Goal: Information Seeking & Learning: Check status

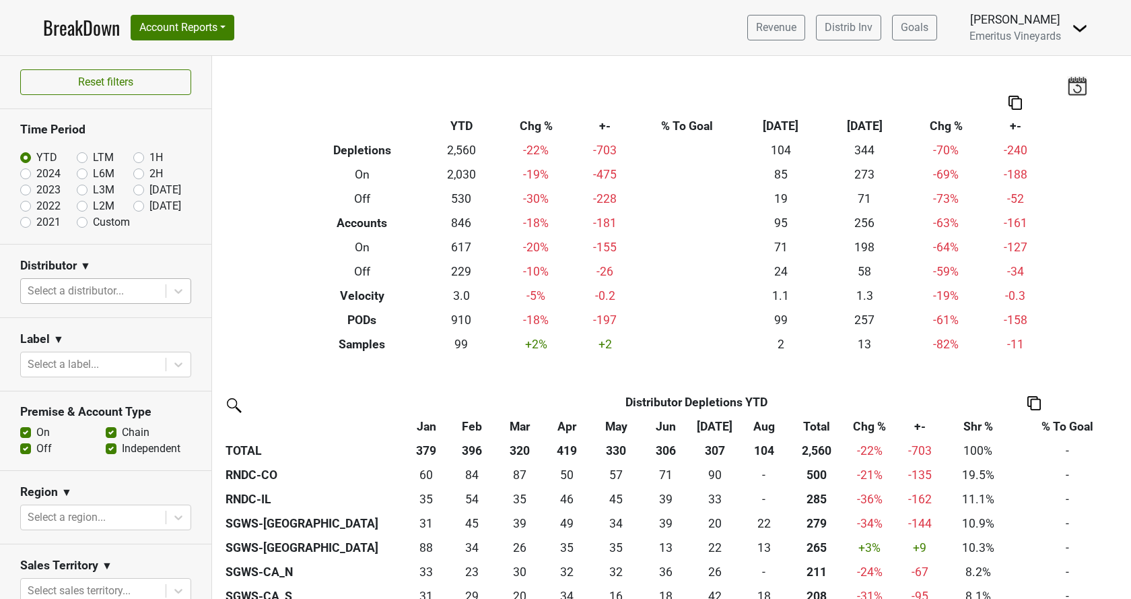
click at [92, 287] on div at bounding box center [93, 290] width 131 height 19
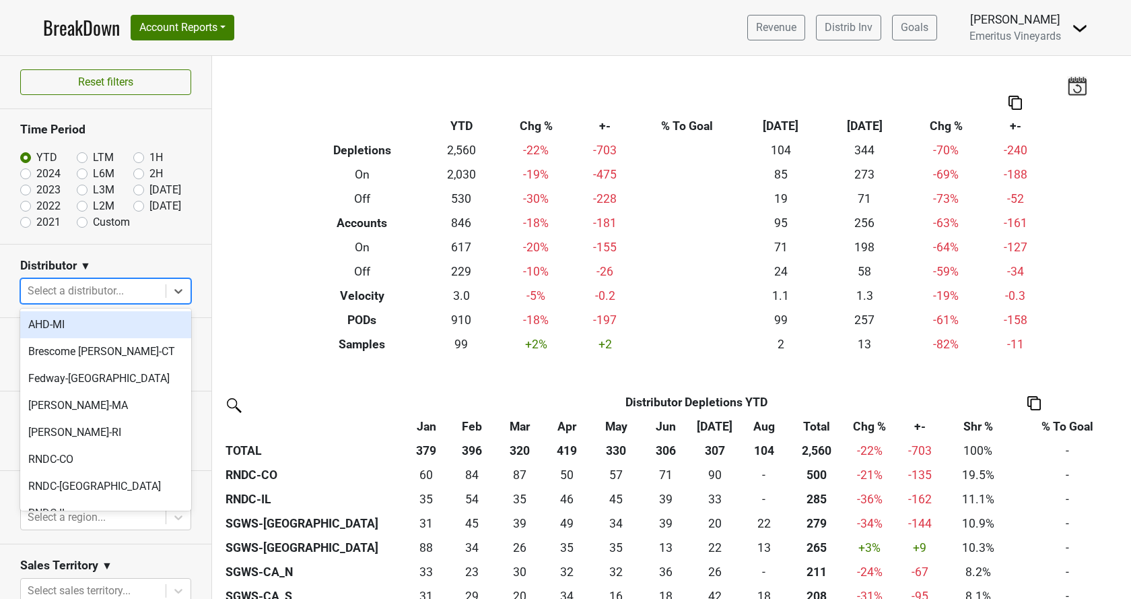
click at [88, 287] on div at bounding box center [93, 290] width 131 height 19
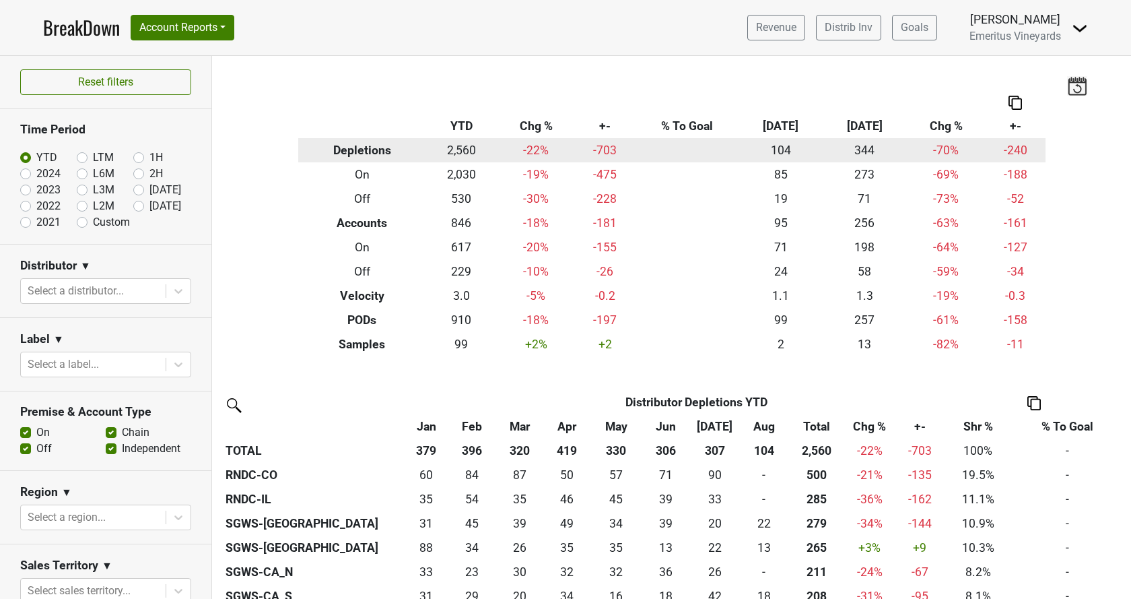
click at [364, 151] on th "Depletions" at bounding box center [362, 150] width 128 height 24
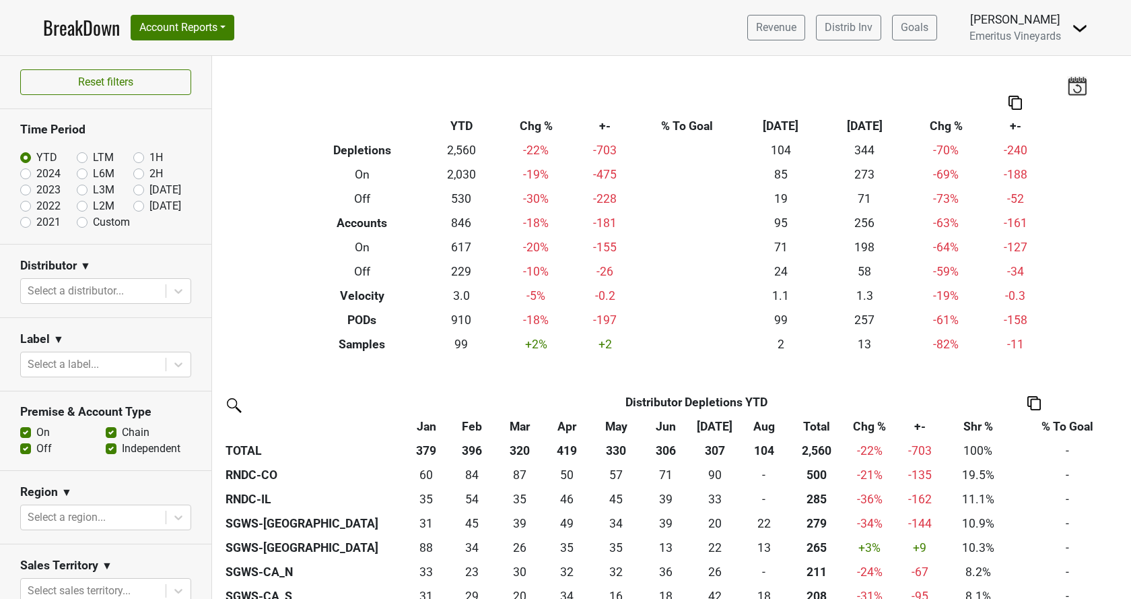
scroll to position [307, 0]
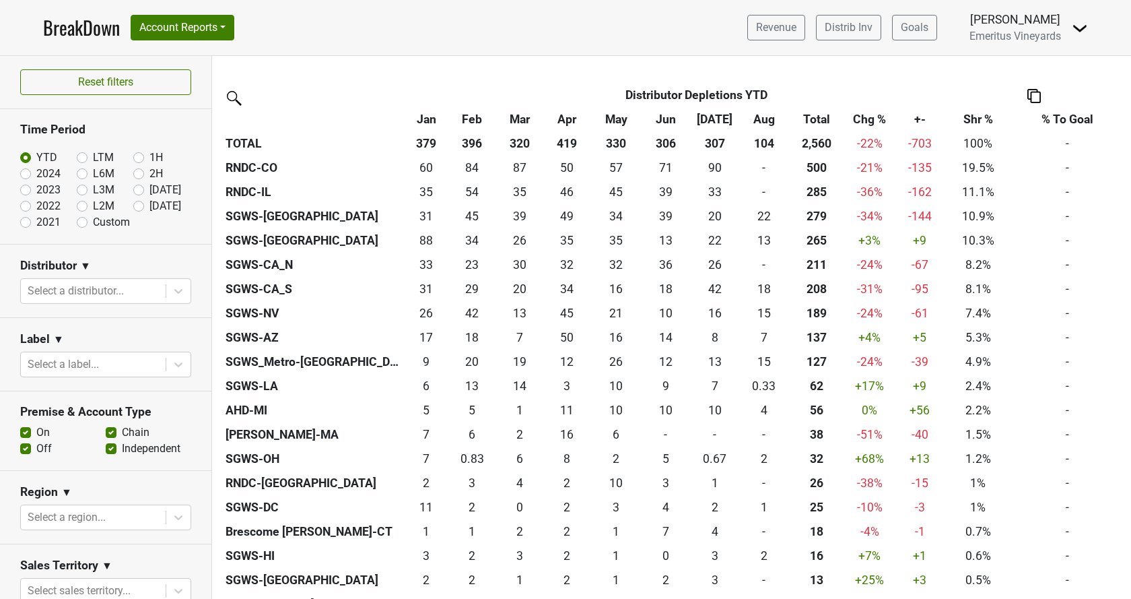
click at [976, 117] on th "Shr %" at bounding box center [978, 119] width 66 height 24
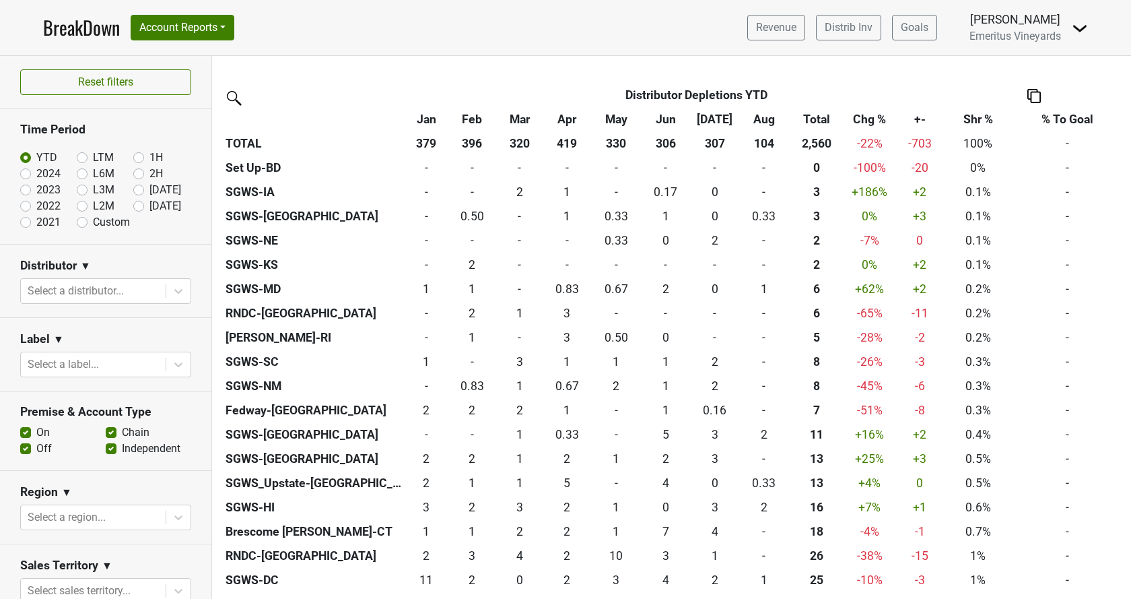
click at [969, 120] on th "Shr %" at bounding box center [978, 119] width 66 height 24
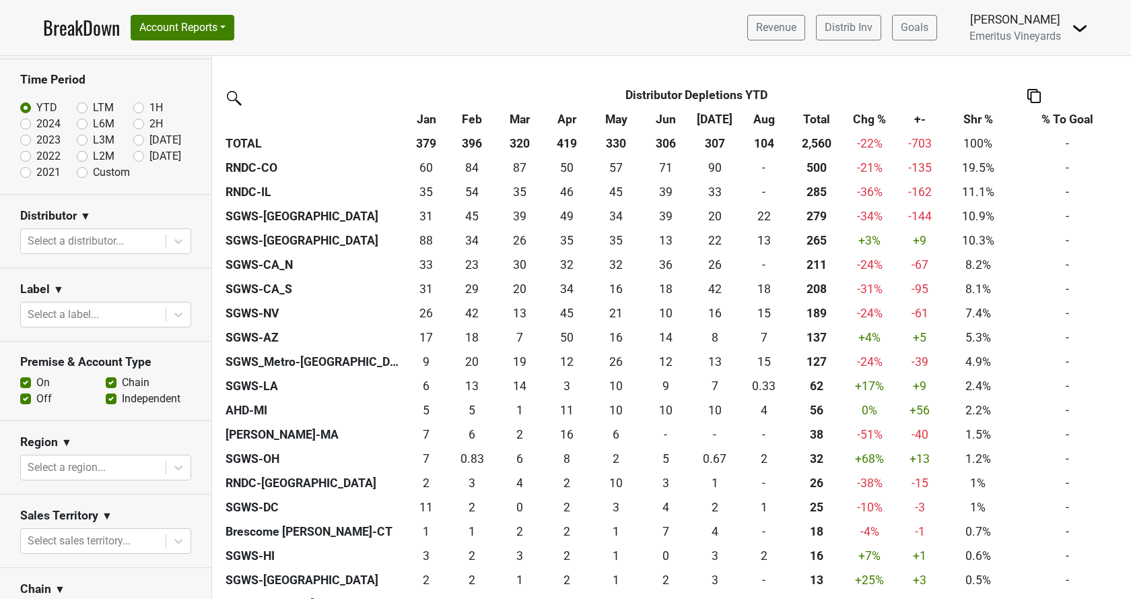
scroll to position [0, 0]
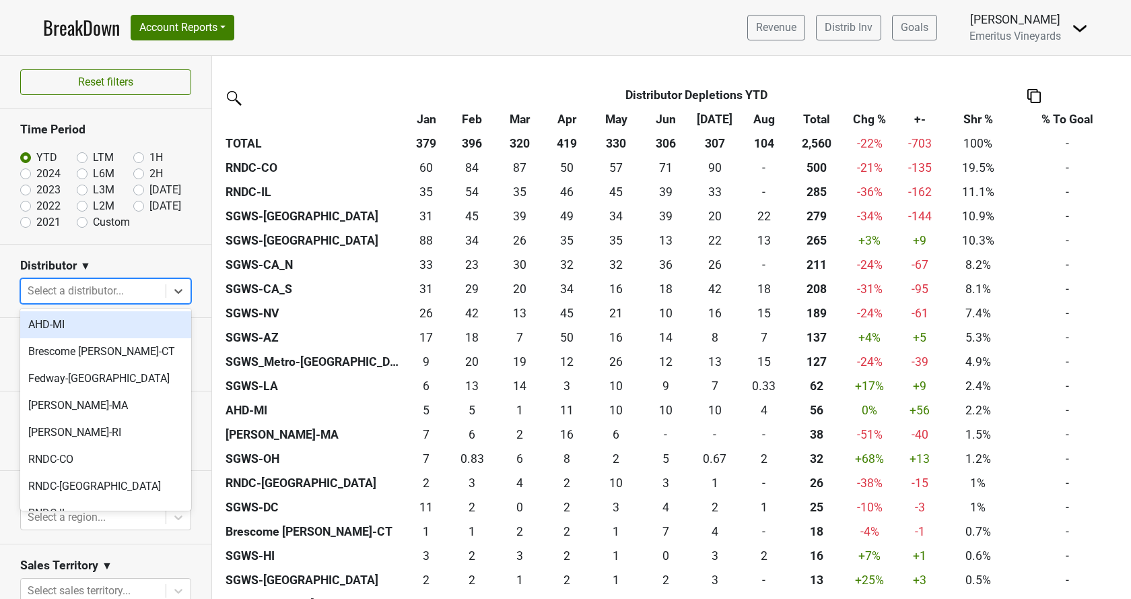
click at [69, 293] on div at bounding box center [93, 290] width 131 height 19
type input "co"
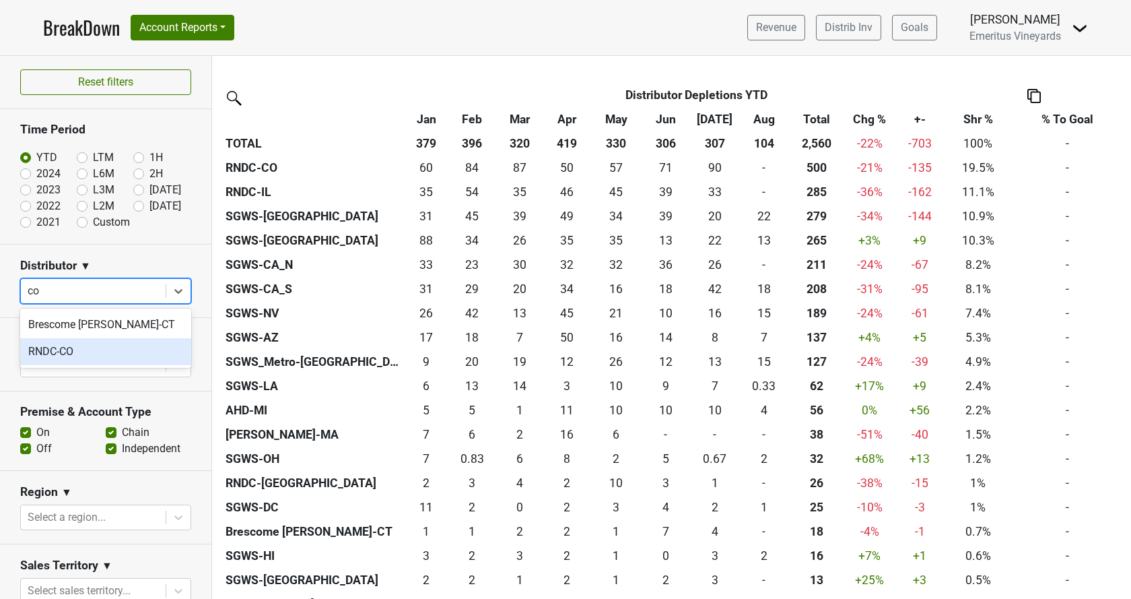
click at [174, 353] on div "RNDC-CO" at bounding box center [105, 351] width 171 height 27
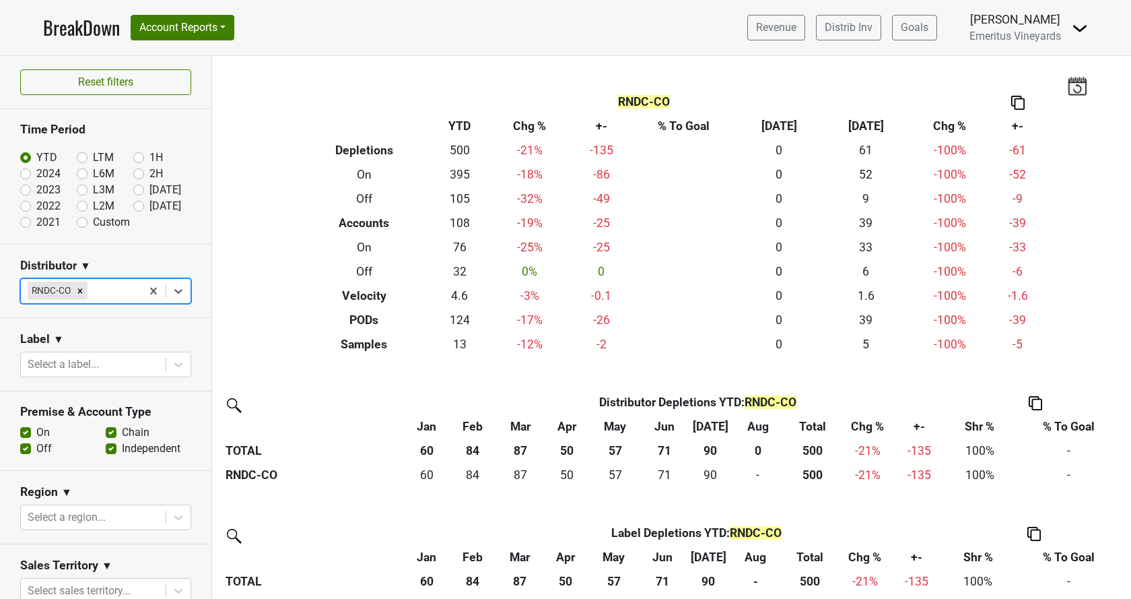
scroll to position [370, 0]
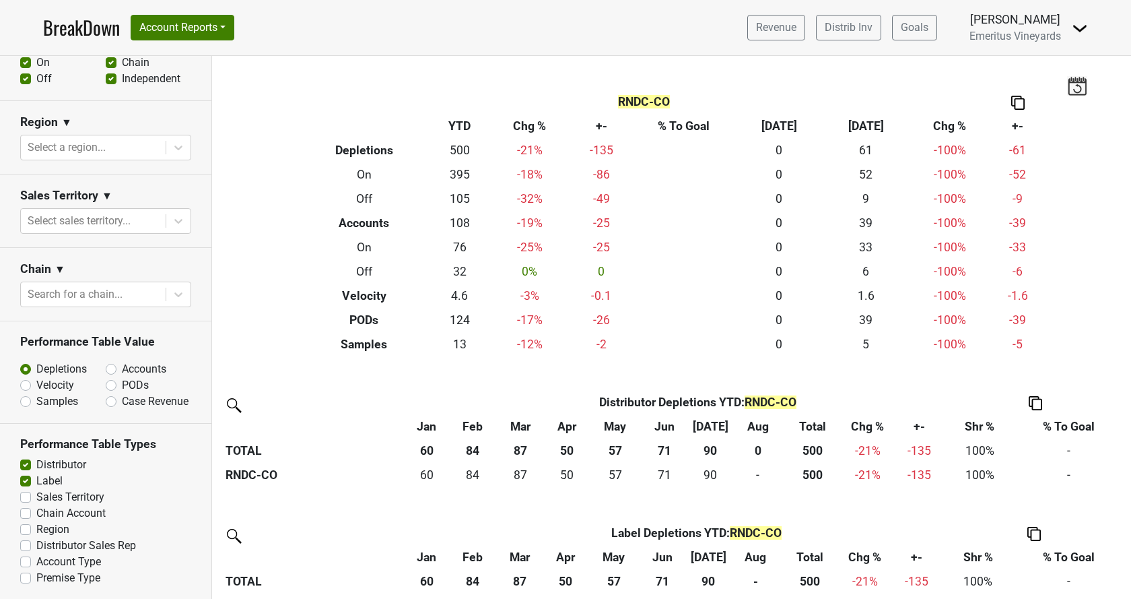
click at [28, 534] on div "Region" at bounding box center [105, 529] width 171 height 16
click at [36, 526] on label "Region" at bounding box center [52, 529] width 33 height 16
click at [27, 526] on input "Region" at bounding box center [25, 527] width 11 height 13
checkbox input "true"
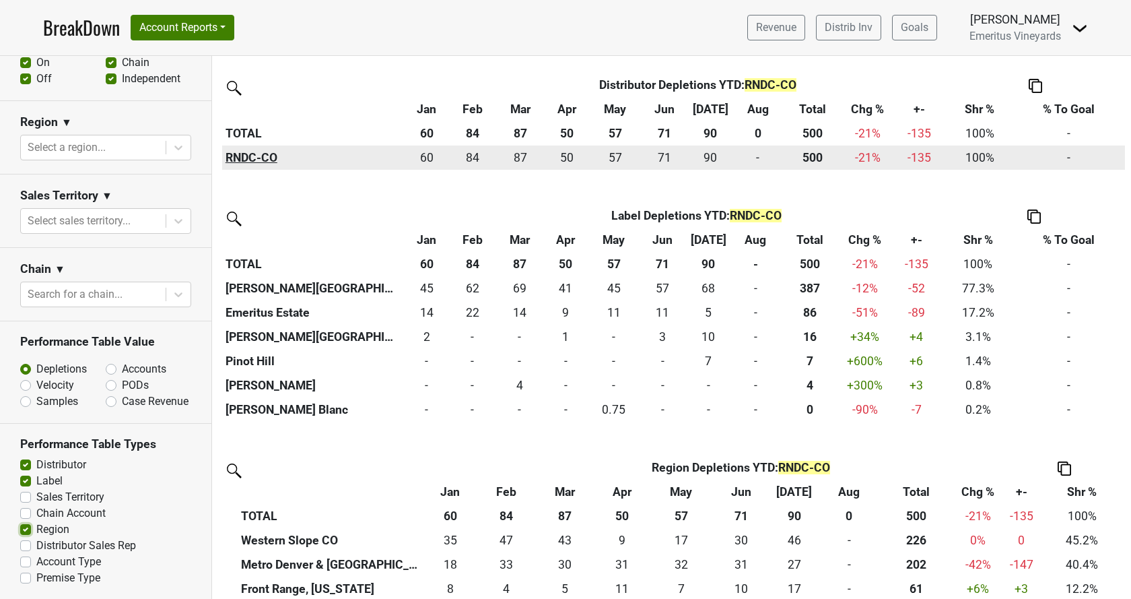
scroll to position [354, 0]
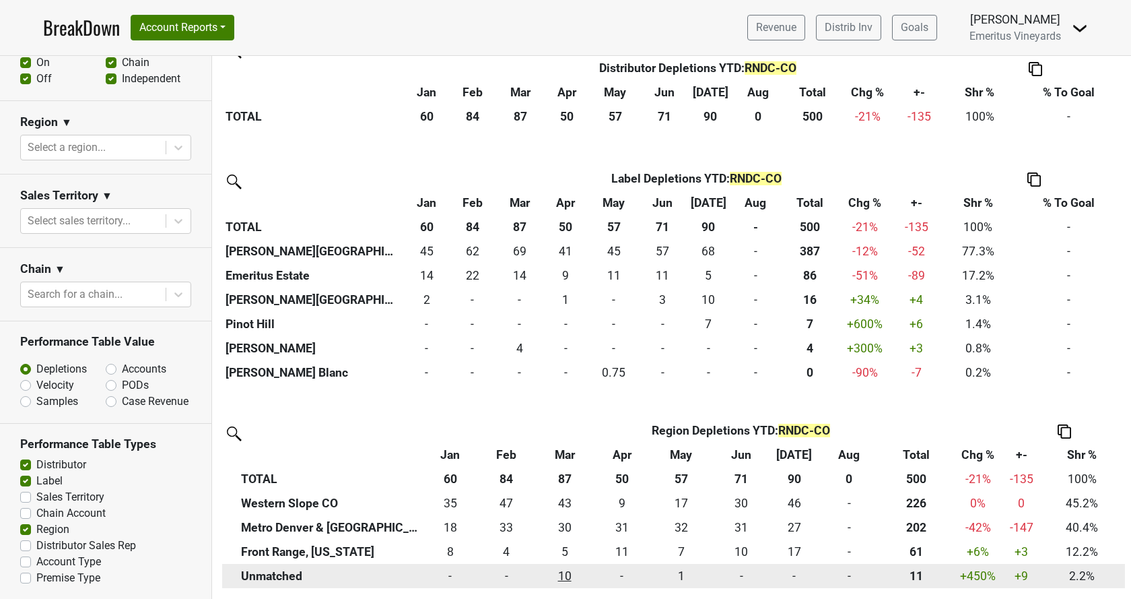
click at [571, 580] on div "10 10" at bounding box center [564, 576] width 53 height 18
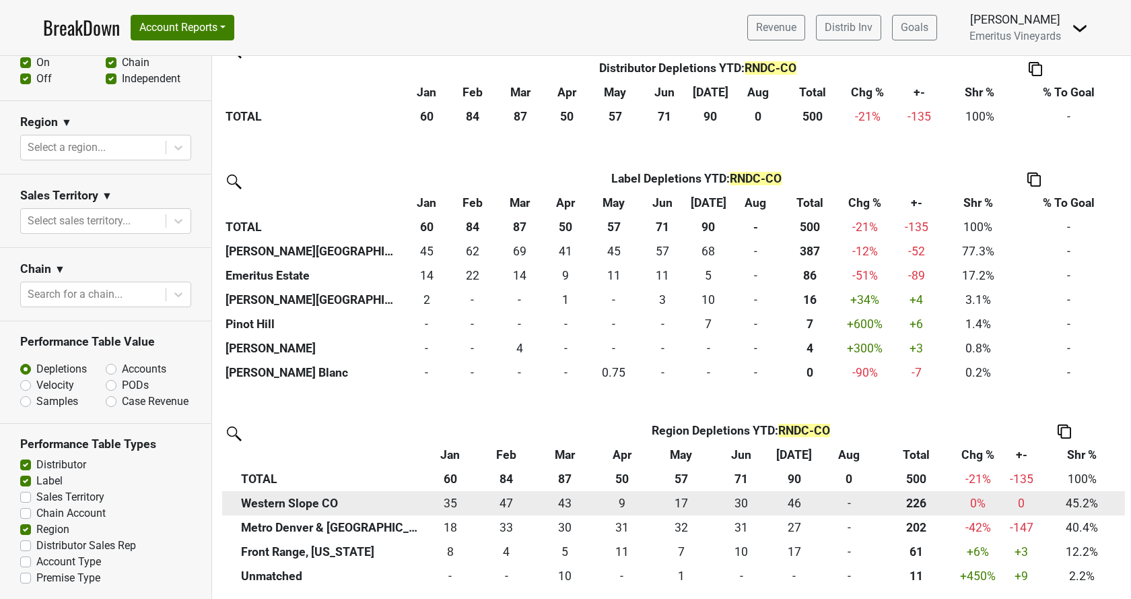
click at [304, 504] on th "Western Slope CO" at bounding box center [330, 503] width 184 height 24
click at [294, 503] on th "Western Slope CO" at bounding box center [330, 503] width 184 height 24
click at [294, 502] on th "Western Slope CO" at bounding box center [330, 503] width 184 height 24
click at [293, 502] on th "Western Slope CO" at bounding box center [330, 503] width 184 height 24
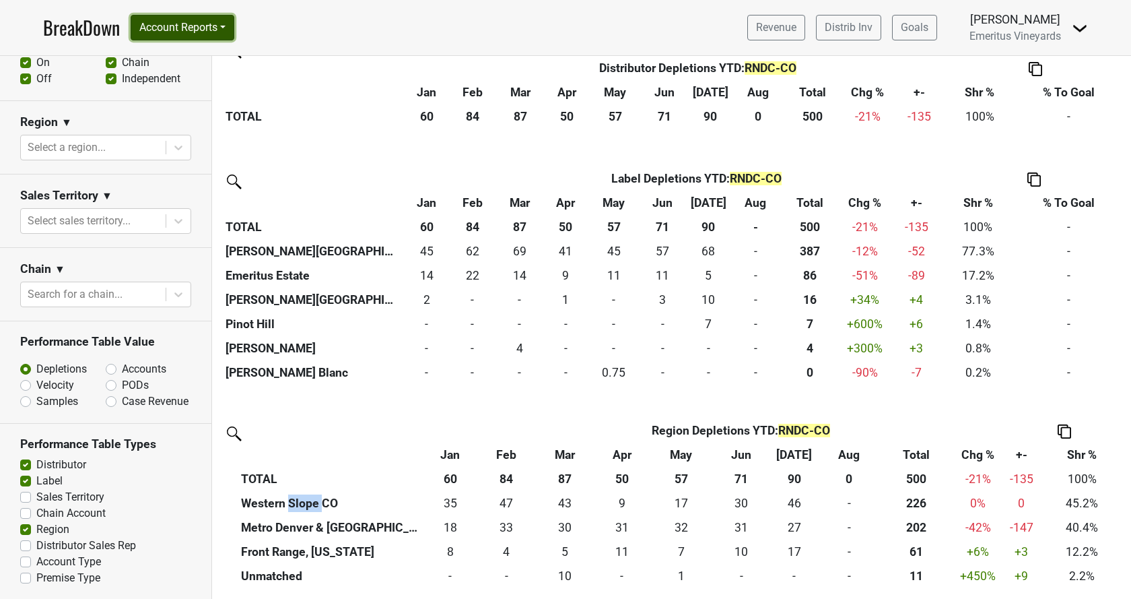
click at [205, 30] on button "Account Reports" at bounding box center [183, 28] width 104 height 26
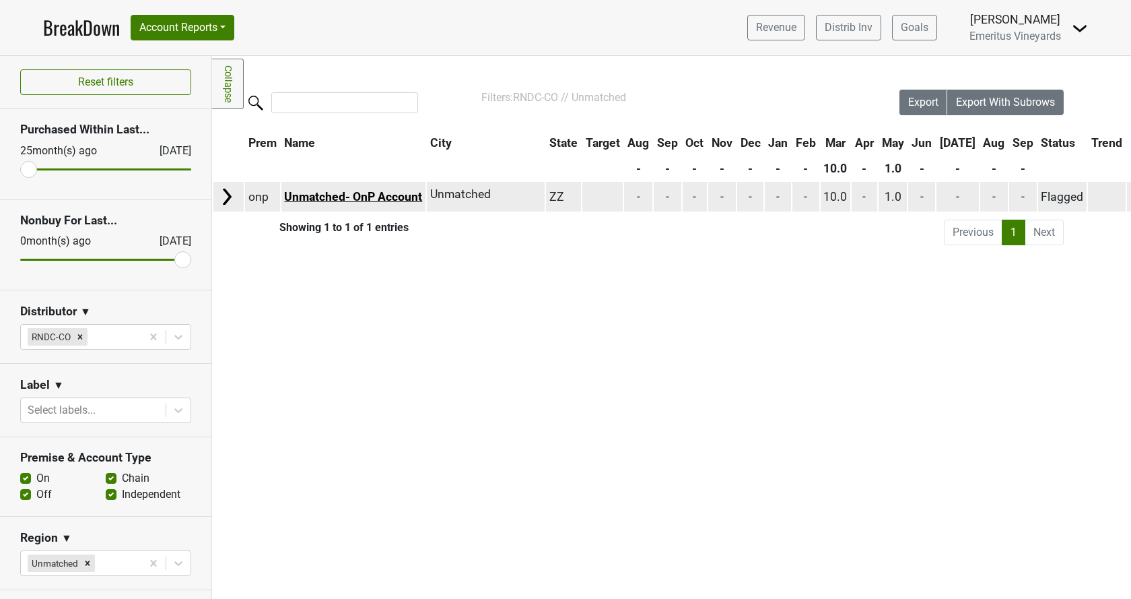
click at [401, 197] on link "Unmatched- OnP Account" at bounding box center [353, 196] width 138 height 13
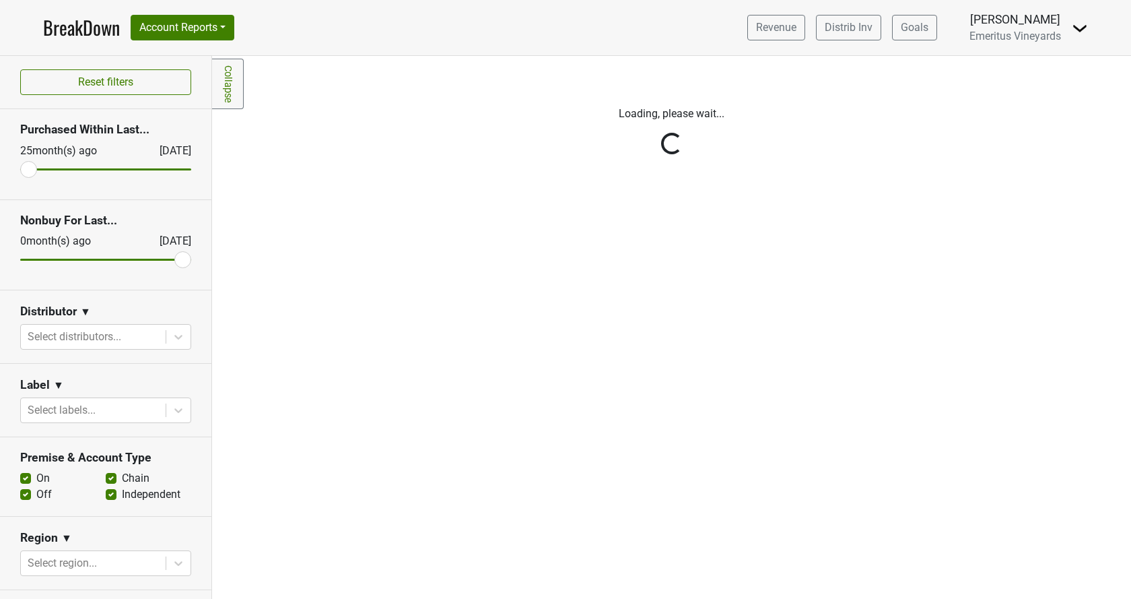
click at [82, 334] on div at bounding box center [93, 336] width 131 height 19
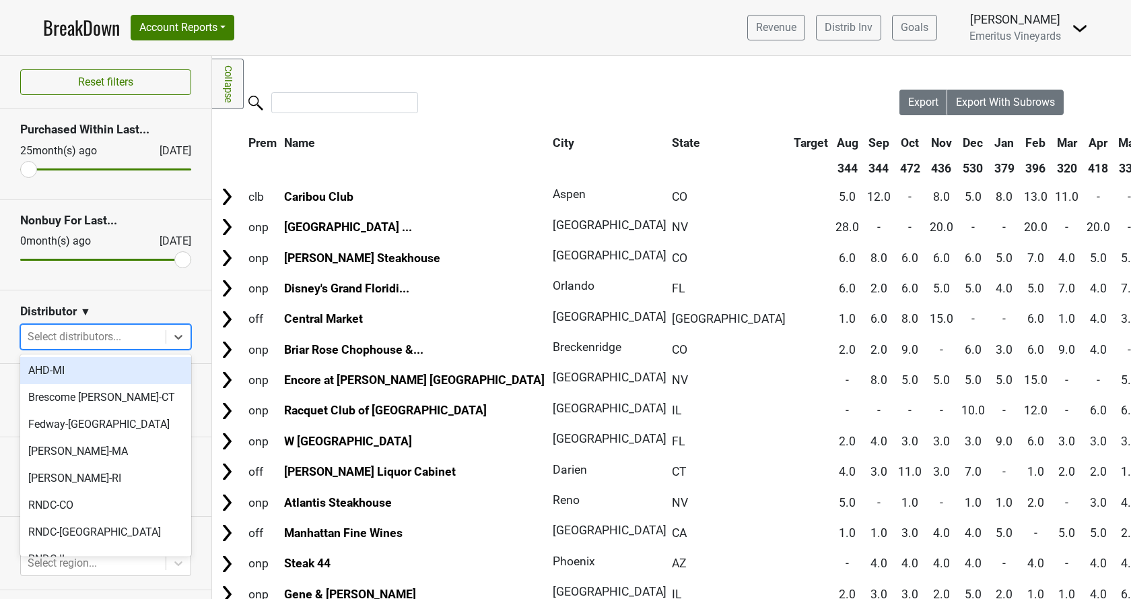
click at [82, 334] on div at bounding box center [93, 336] width 131 height 19
type input "co"
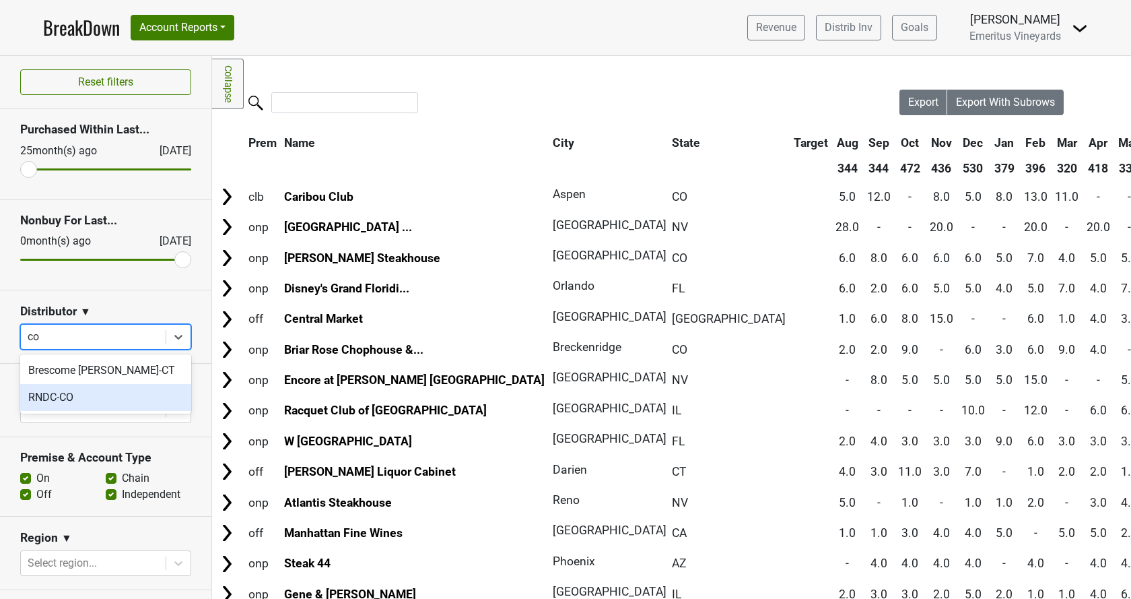
click at [79, 402] on div "RNDC-CO" at bounding box center [105, 397] width 171 height 27
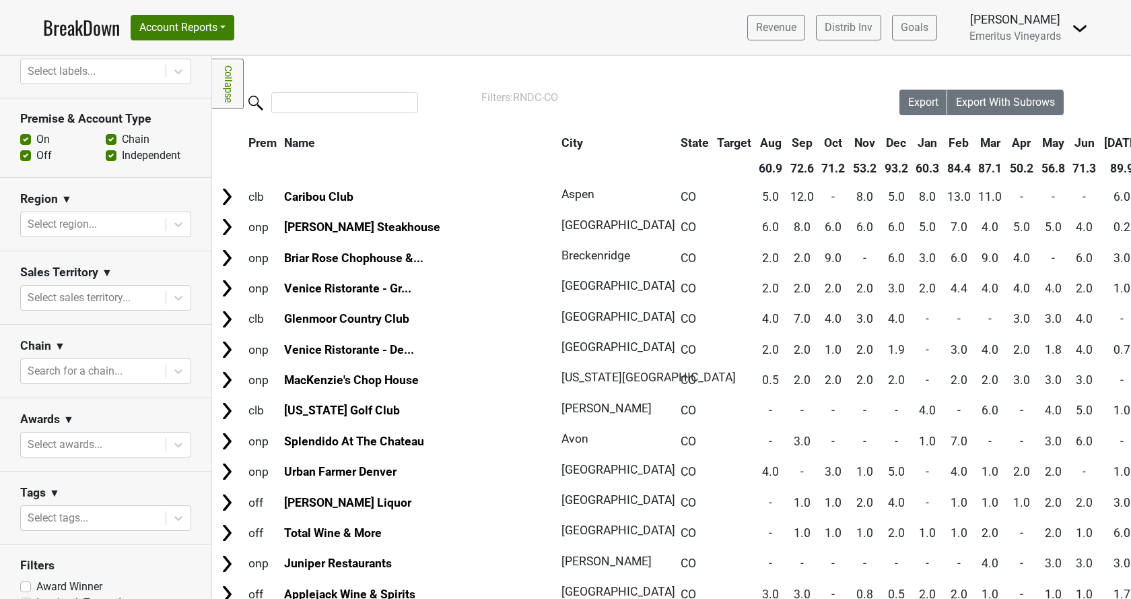
scroll to position [378, 0]
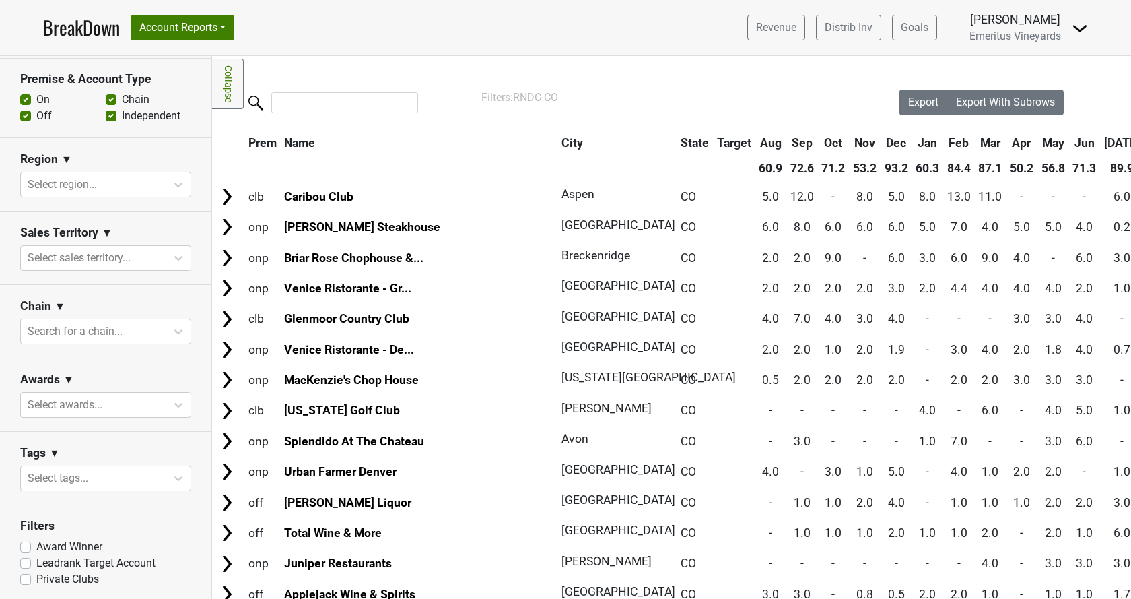
click at [64, 160] on span "▼" at bounding box center [66, 159] width 11 height 16
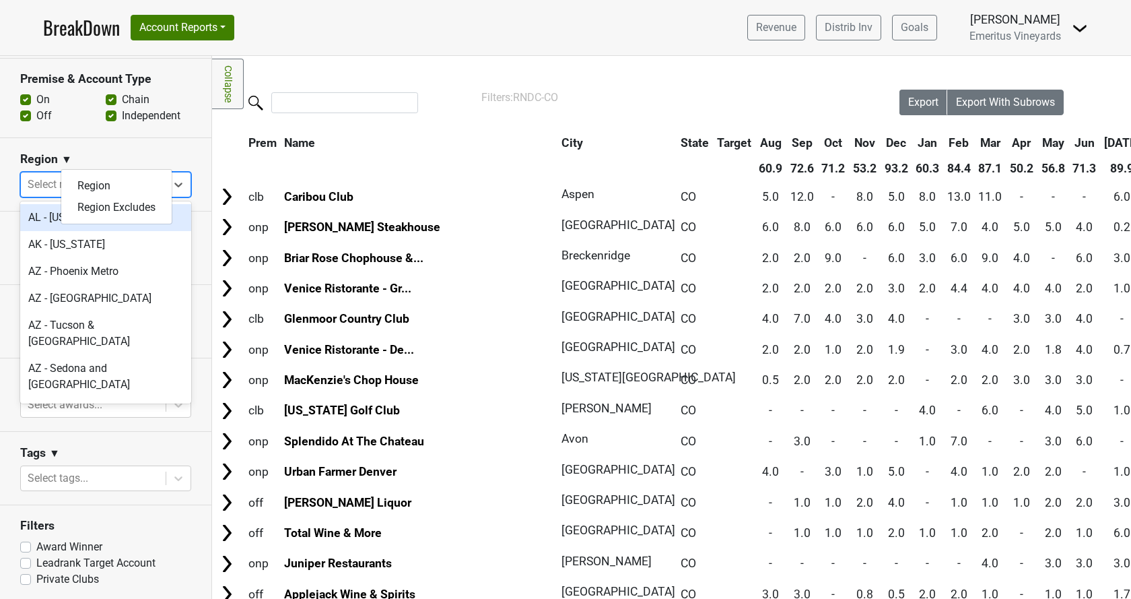
click at [32, 176] on div at bounding box center [93, 184] width 131 height 19
click at [34, 185] on div at bounding box center [93, 184] width 131 height 19
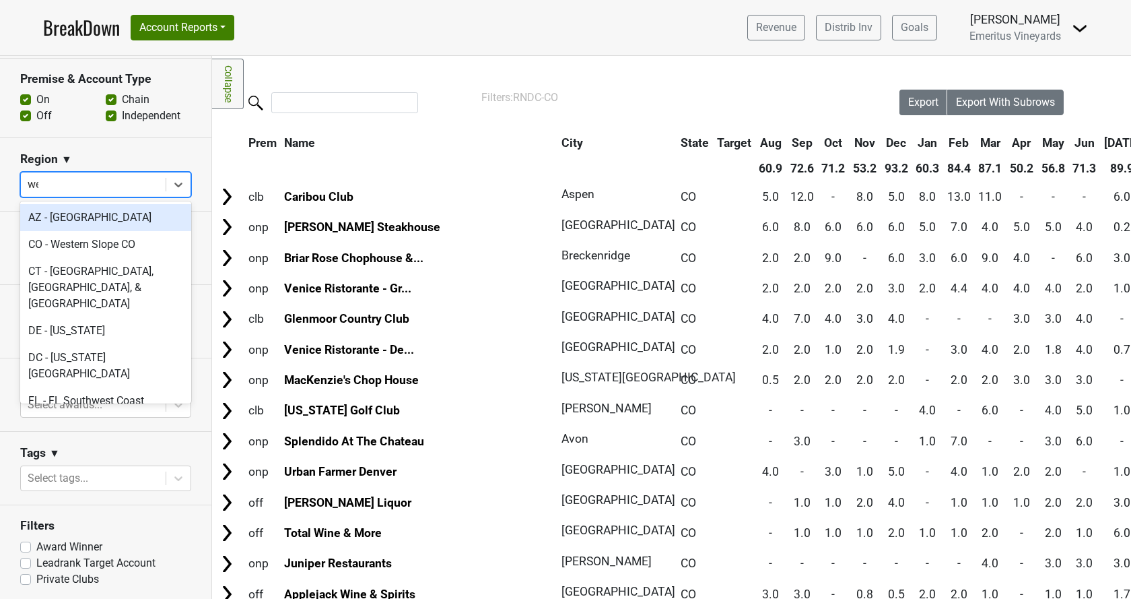
type input "[PERSON_NAME]"
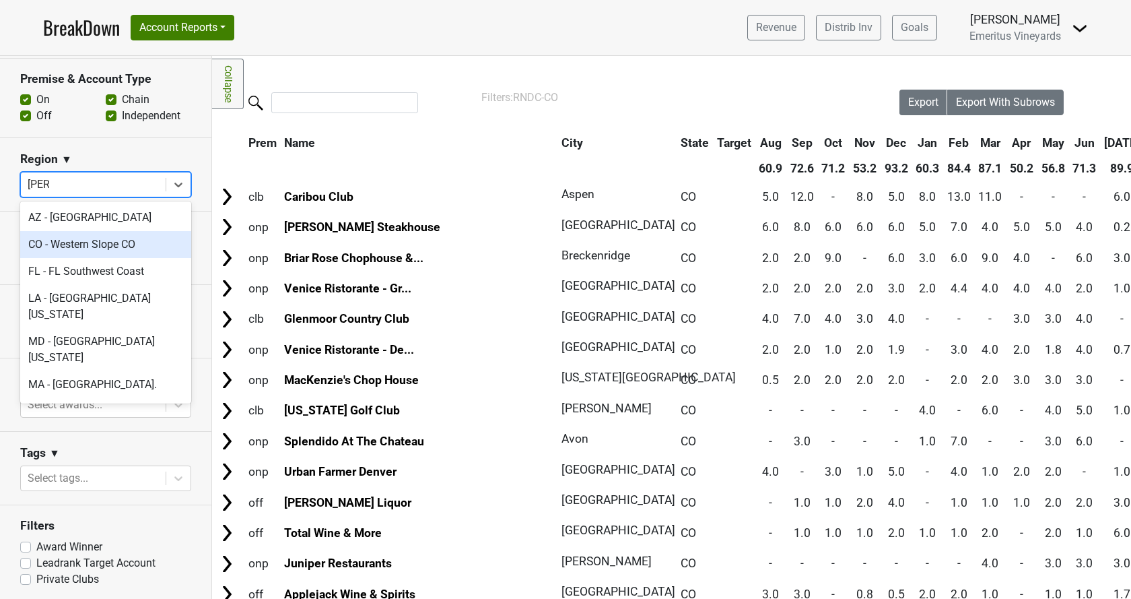
click at [71, 246] on div "CO - Western Slope CO" at bounding box center [105, 244] width 171 height 27
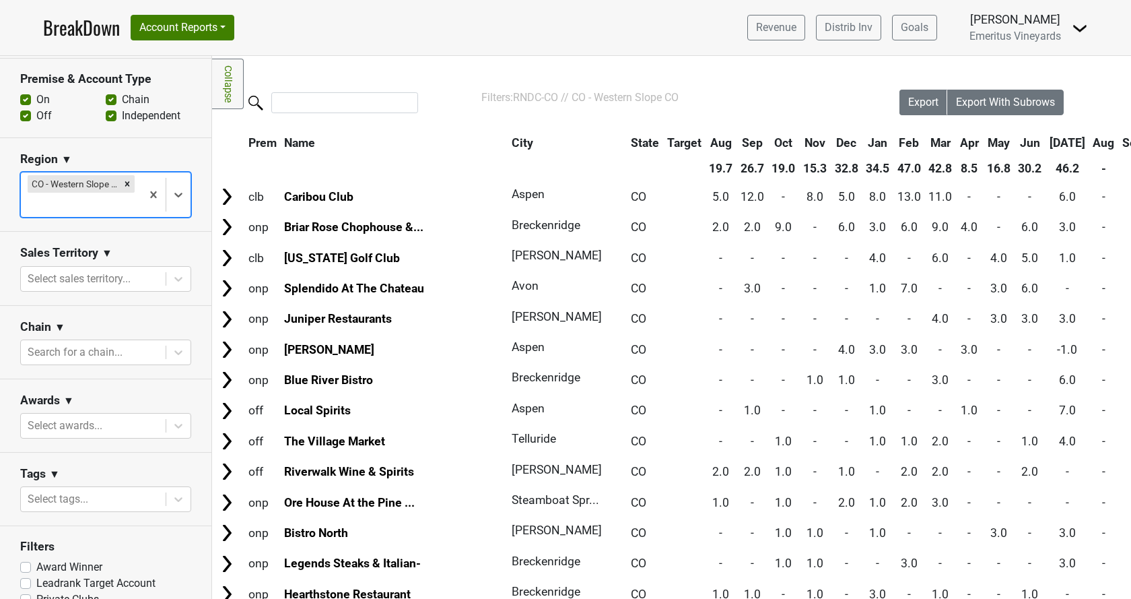
click at [508, 148] on th "City" at bounding box center [563, 143] width 111 height 24
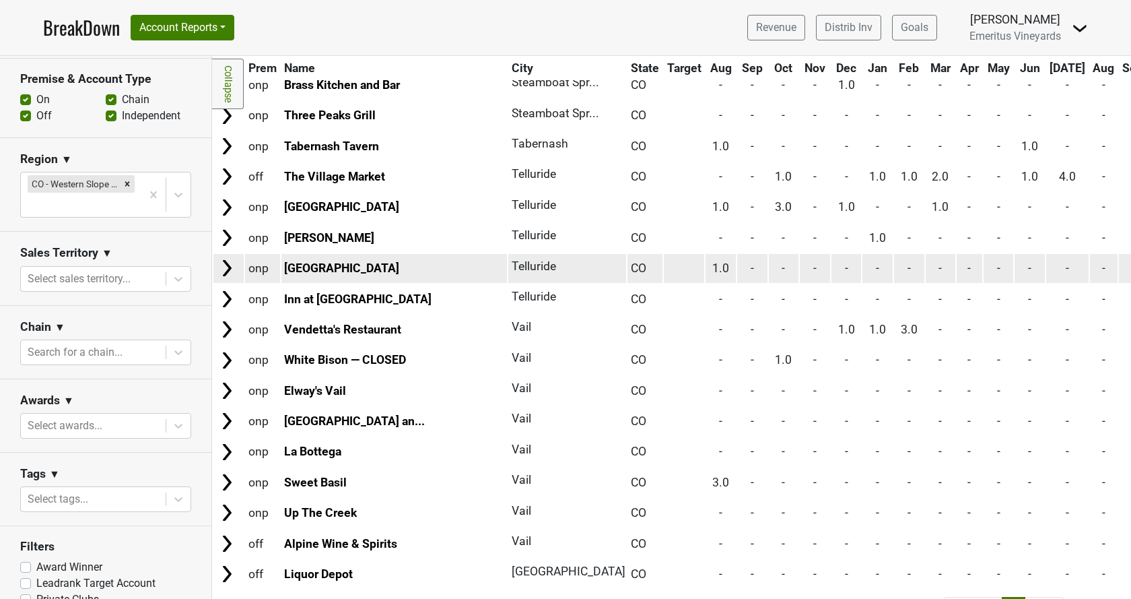
scroll to position [1530, 0]
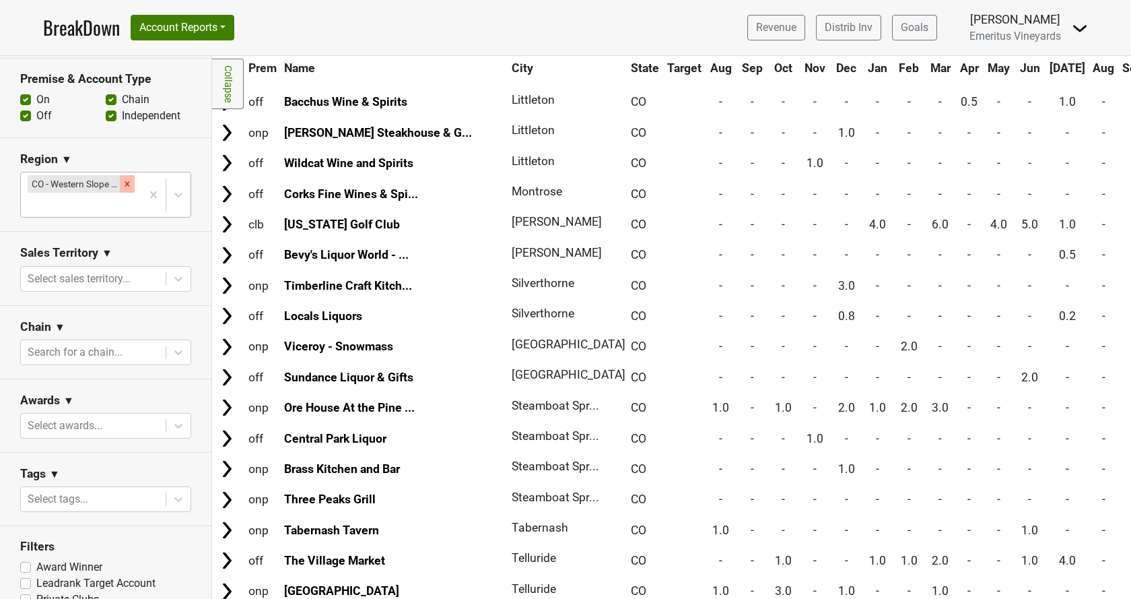
click at [124, 180] on icon "Remove CO - Western Slope CO" at bounding box center [127, 183] width 9 height 9
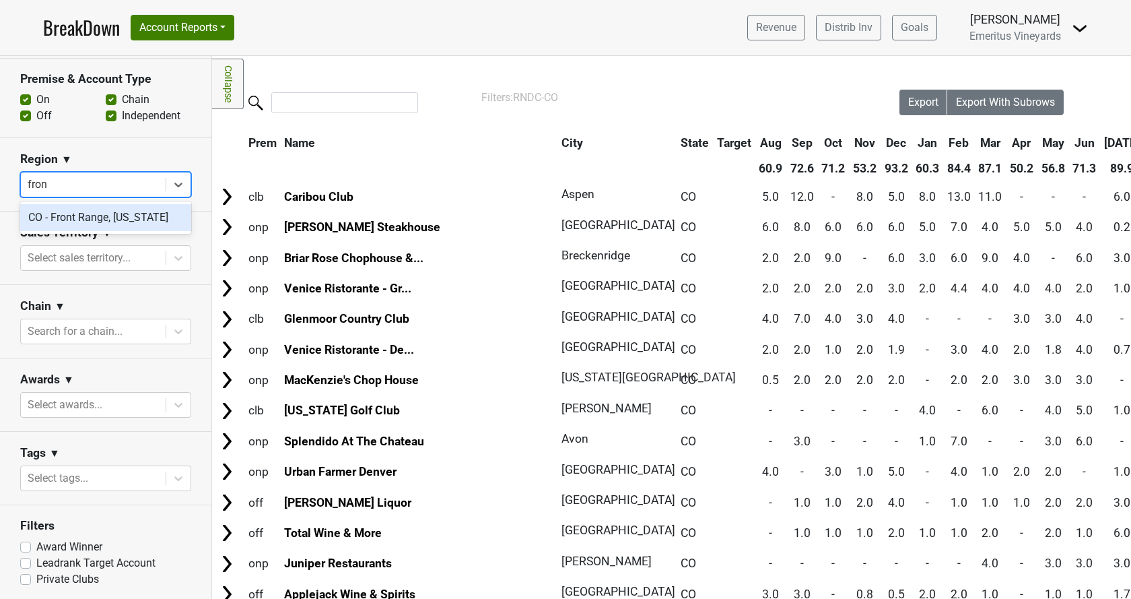
type input "front"
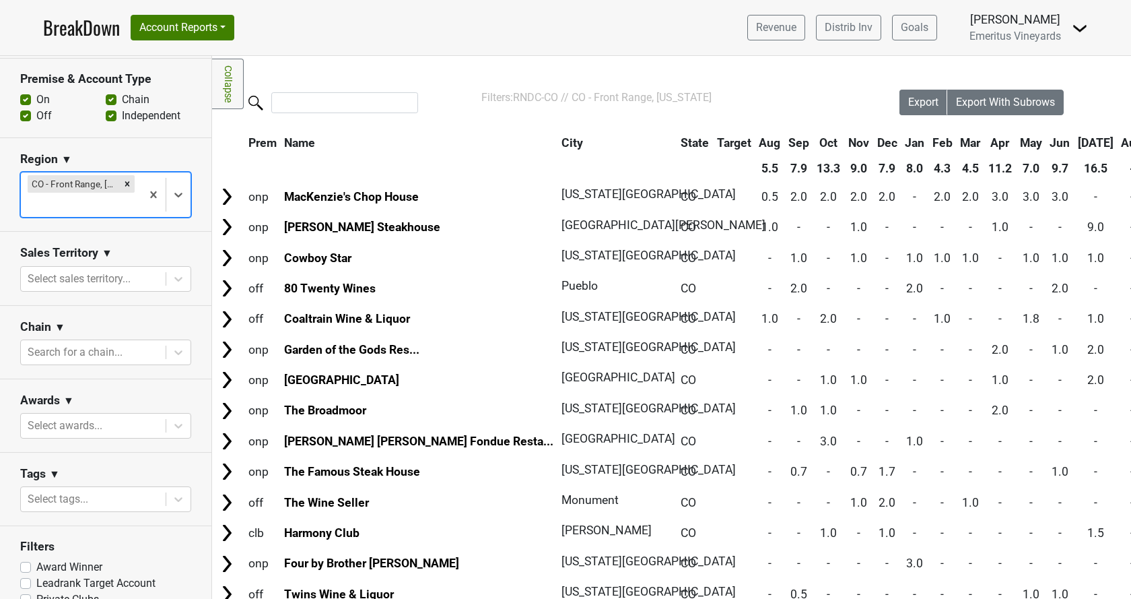
click at [558, 150] on th "City" at bounding box center [613, 143] width 111 height 24
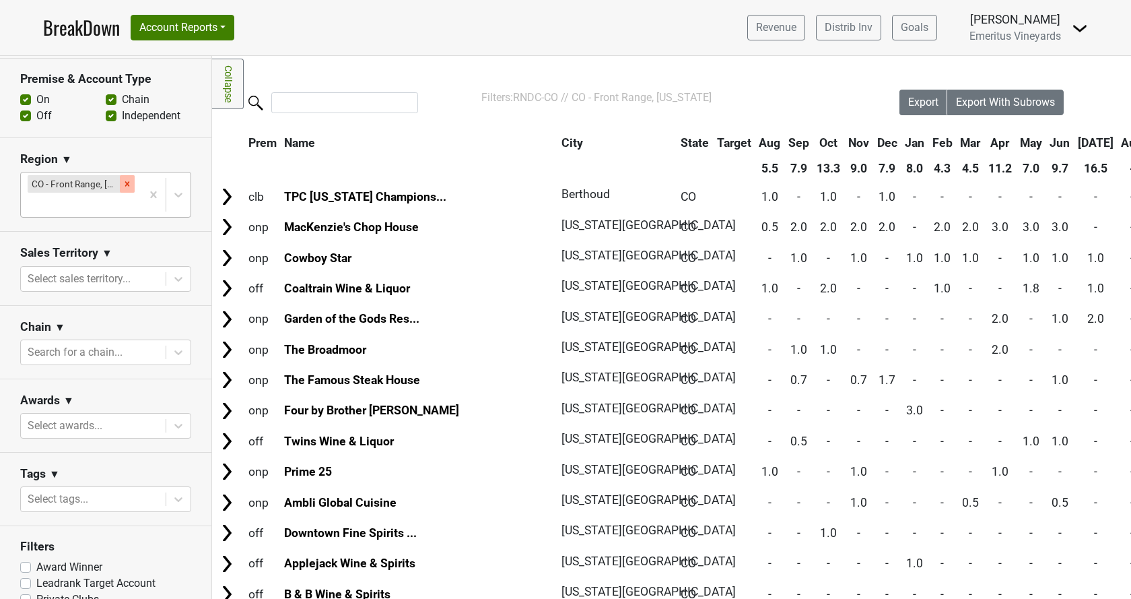
click at [128, 184] on icon "Remove CO - Front Range, Colorado" at bounding box center [127, 184] width 5 height 5
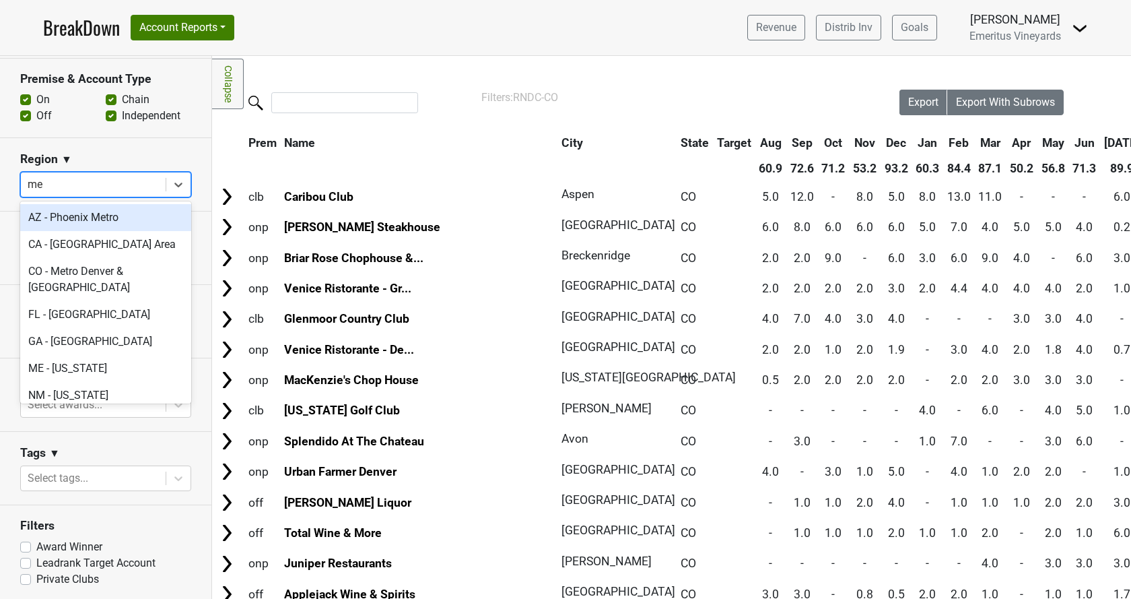
type input "met"
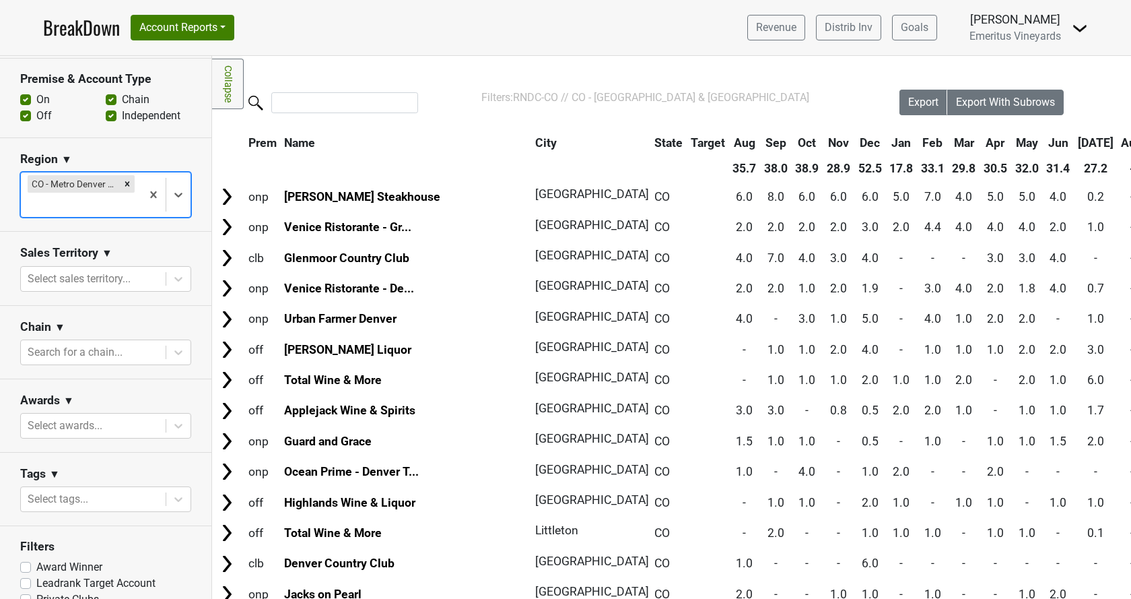
click at [532, 157] on th at bounding box center [591, 168] width 118 height 24
click at [532, 143] on th "City" at bounding box center [587, 143] width 111 height 24
